Goal: Task Accomplishment & Management: Manage account settings

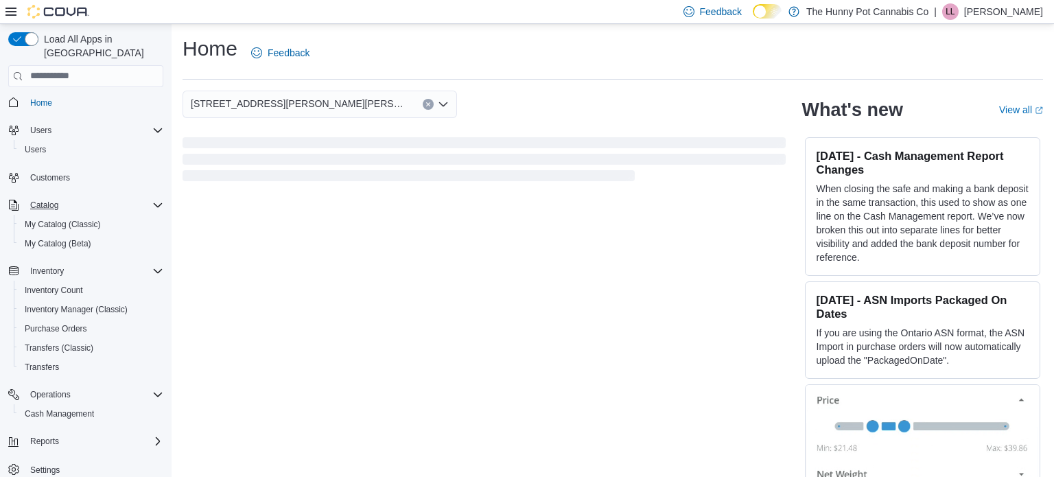
scroll to position [3, 0]
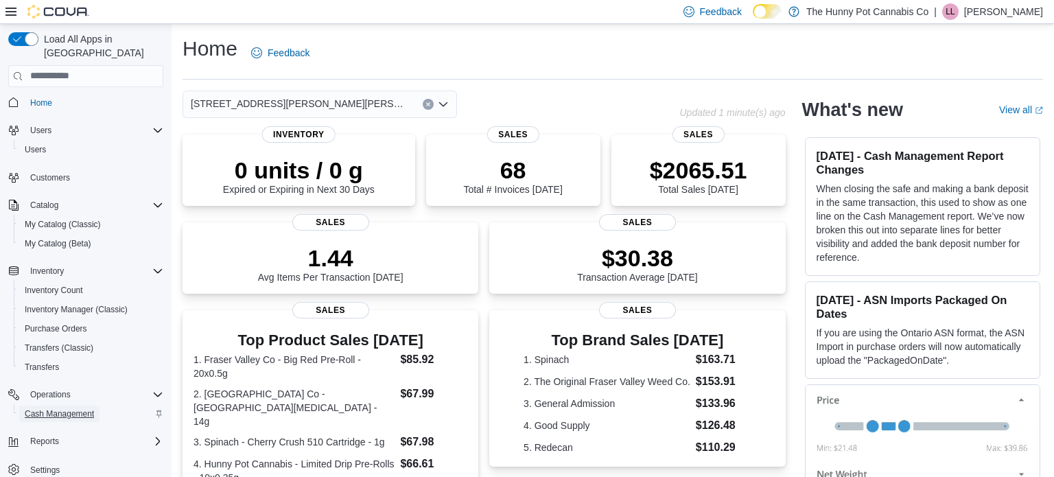
click at [60, 407] on span "Cash Management" at bounding box center [59, 414] width 69 height 16
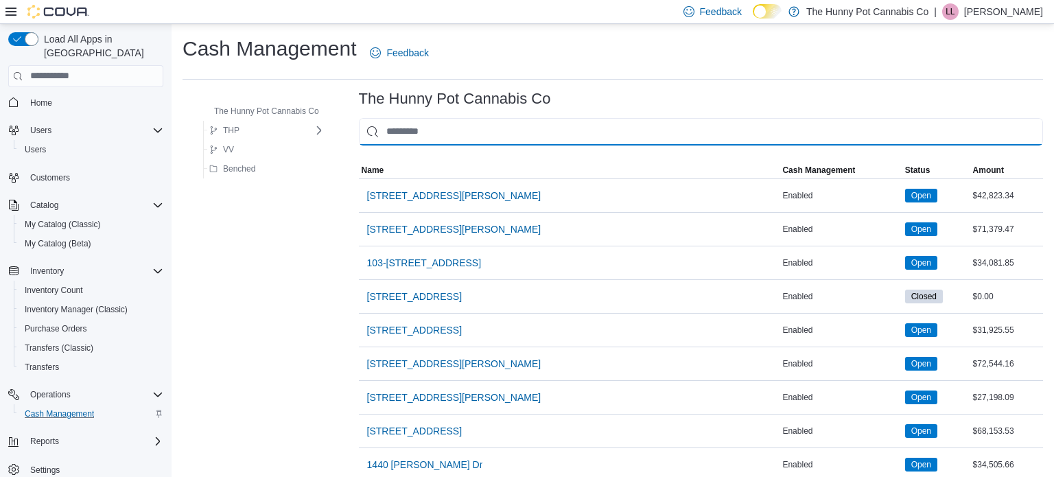
click at [469, 130] on input "This is a search bar. As you type, the results lower in the page will automatic…" at bounding box center [701, 131] width 684 height 27
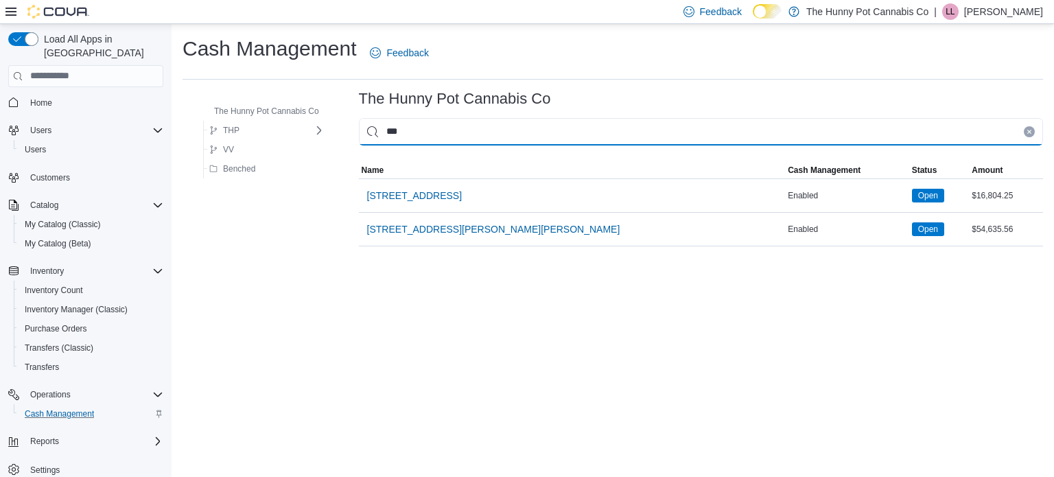
type input "****"
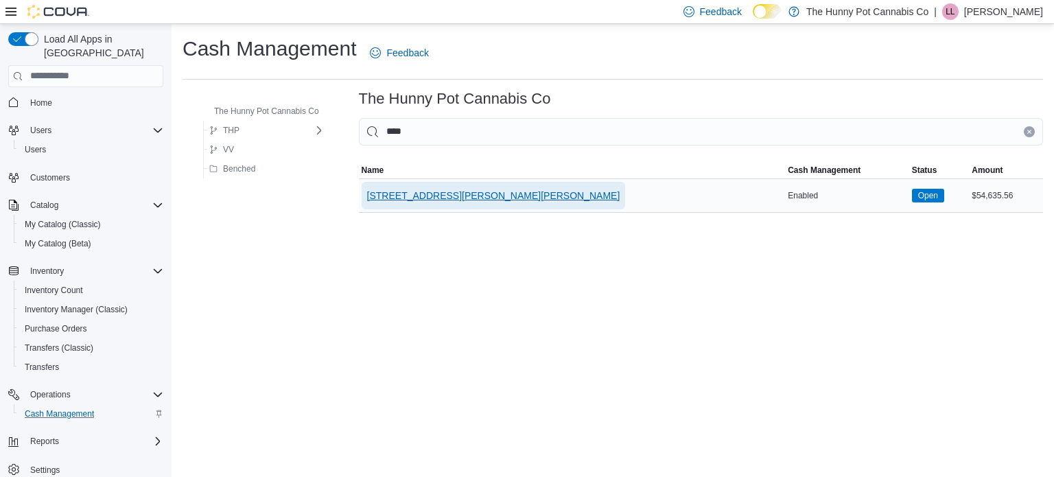
click at [387, 199] on span "[STREET_ADDRESS][PERSON_NAME][PERSON_NAME]" at bounding box center [493, 196] width 253 height 14
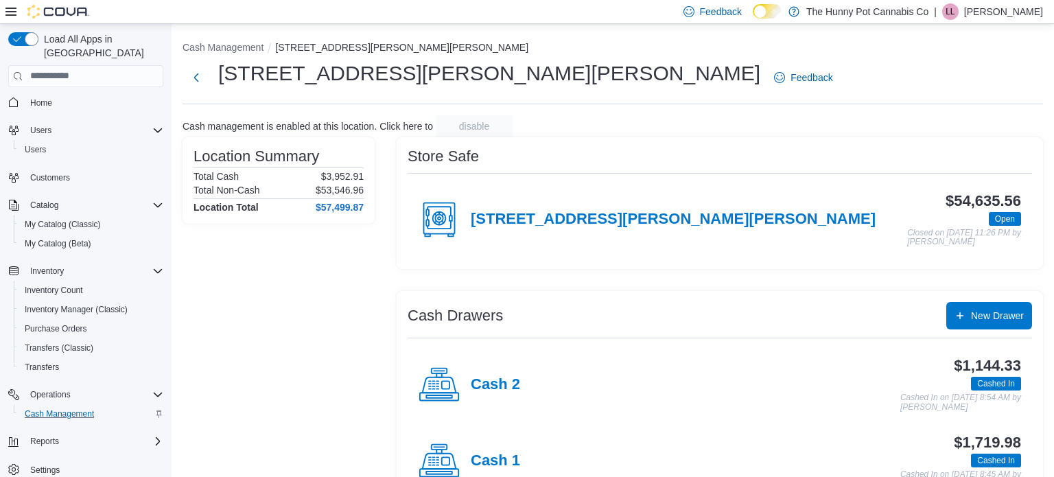
click at [469, 381] on div "Cash 2" at bounding box center [470, 384] width 102 height 41
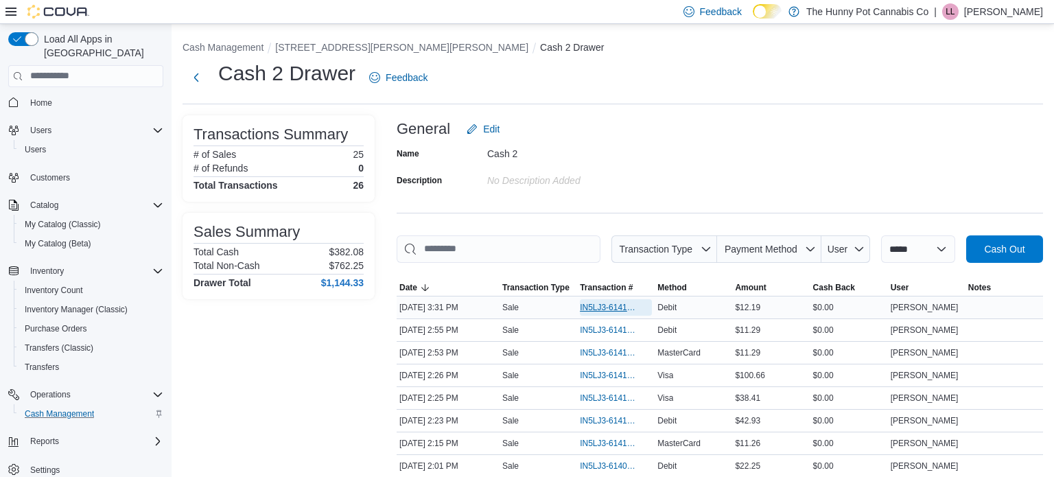
click at [601, 309] on span "IN5LJ3-6141790" at bounding box center [609, 307] width 58 height 11
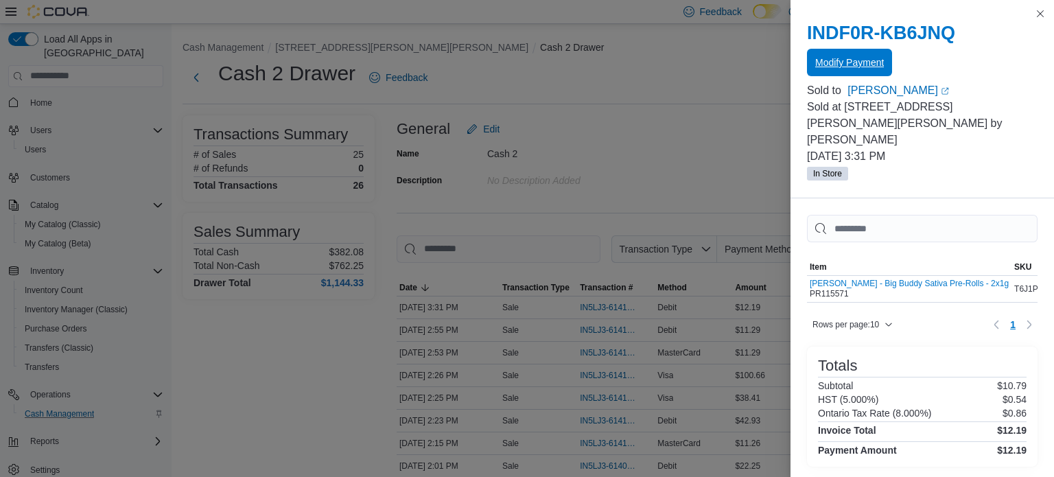
click at [833, 69] on span "Modify Payment" at bounding box center [849, 63] width 69 height 14
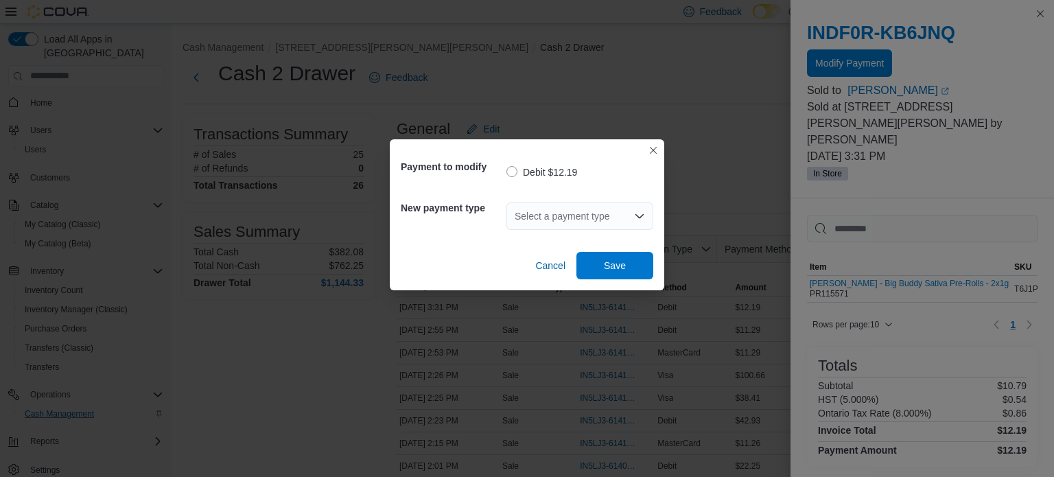
click at [604, 218] on div "Select a payment type" at bounding box center [579, 215] width 147 height 27
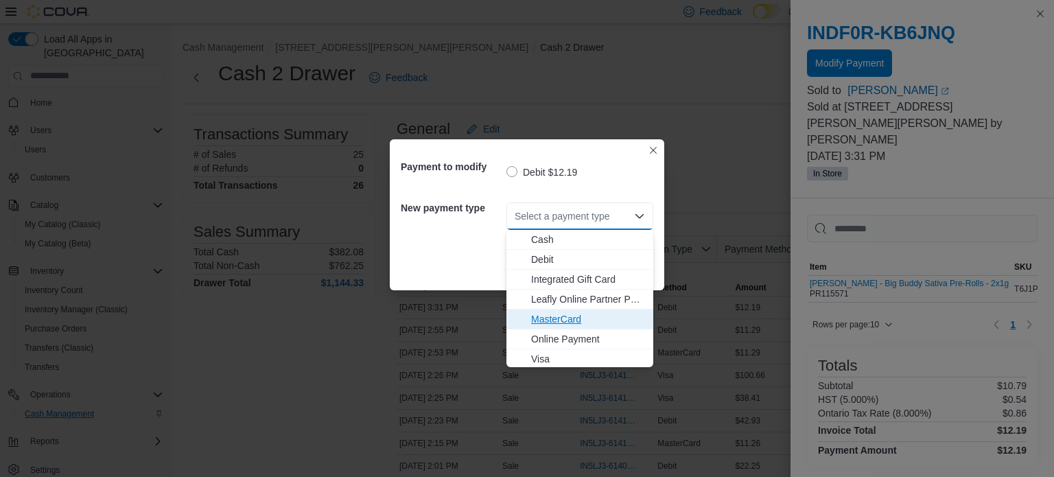
click at [562, 316] on span "MasterCard" at bounding box center [588, 319] width 114 height 14
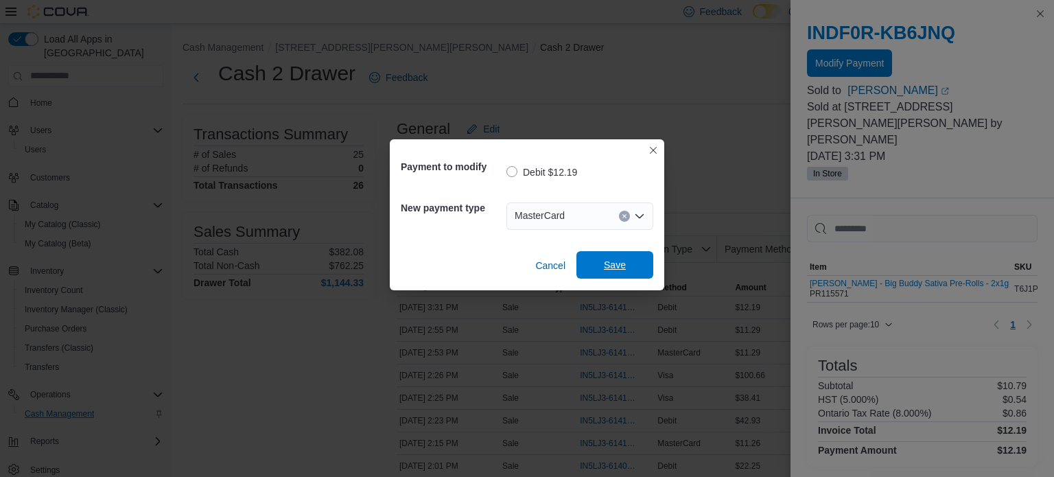
click at [604, 270] on span "Save" at bounding box center [615, 265] width 22 height 14
